Goal: Information Seeking & Learning: Check status

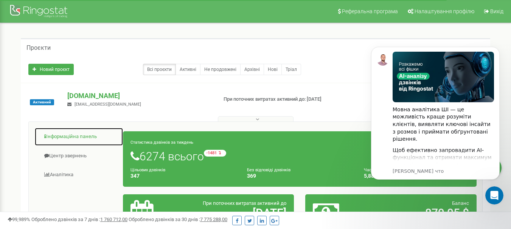
click at [71, 140] on link "Інформаційна панель" at bounding box center [78, 137] width 89 height 19
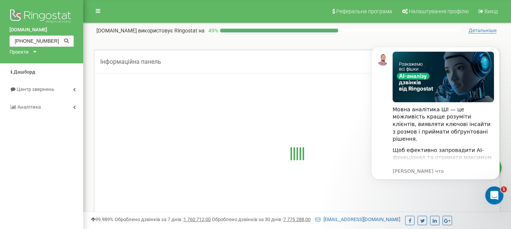
type input "+380 50 085 3362"
click at [68, 40] on icon at bounding box center [67, 40] width 6 height 5
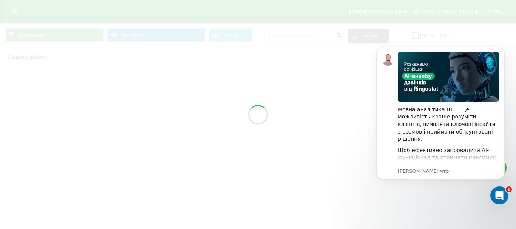
click at [346, 135] on div at bounding box center [258, 114] width 516 height 229
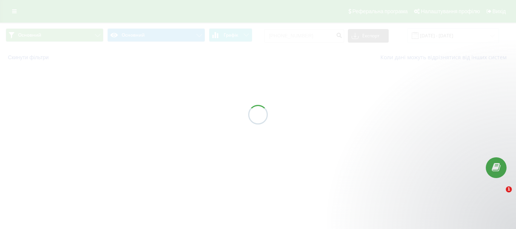
drag, startPoint x: 0, startPoint y: 0, endPoint x: 363, endPoint y: 156, distance: 395.3
click at [363, 156] on div at bounding box center [258, 114] width 516 height 229
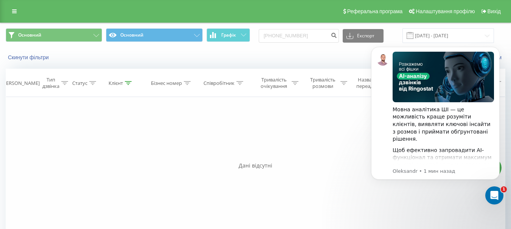
click at [344, 160] on div "Фільтрувати за умовою Дорівнює Введіть значення Скасувати OK Фільтрувати за умо…" at bounding box center [255, 182] width 499 height 170
click at [305, 34] on input "[PHONE_NUMBER]" at bounding box center [299, 36] width 80 height 14
click at [337, 37] on icon "submit" at bounding box center [333, 34] width 6 height 5
